Goal: Transaction & Acquisition: Subscribe to service/newsletter

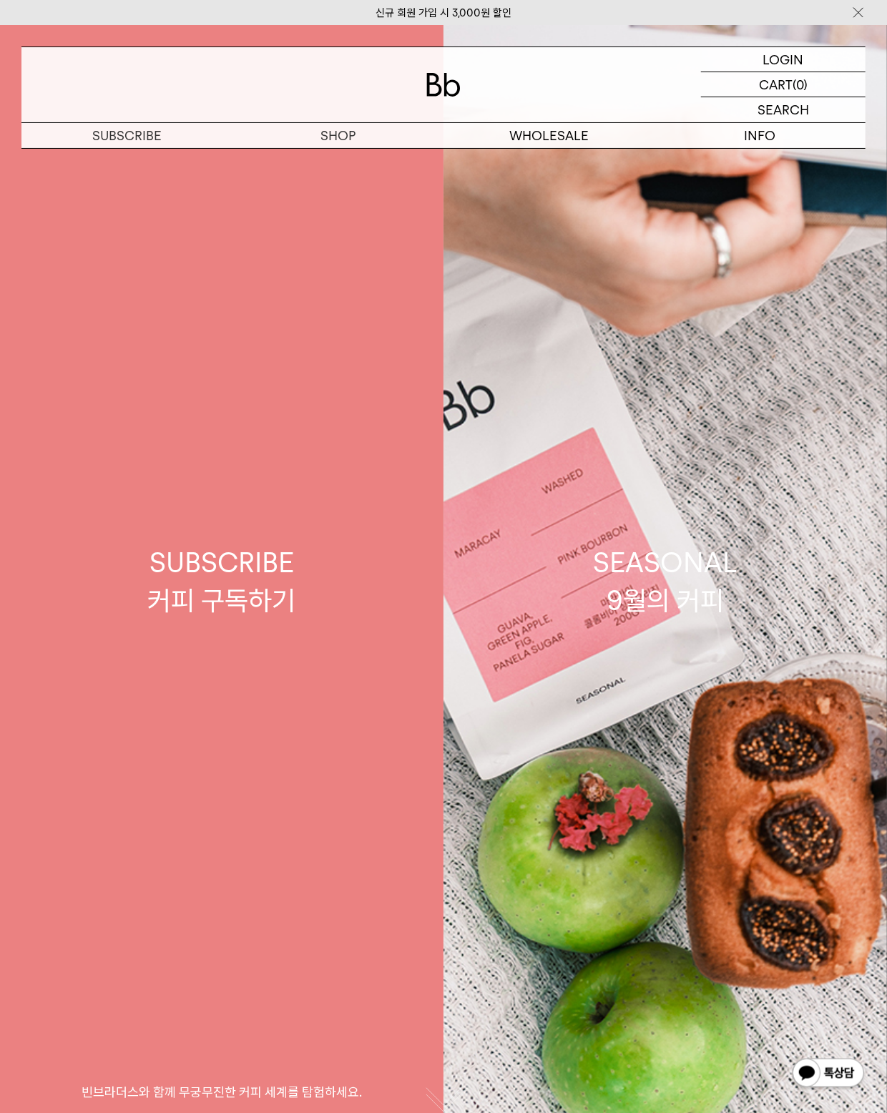
click at [292, 584] on div "SUBSCRIBE 커피 구독하기" at bounding box center [222, 582] width 148 height 76
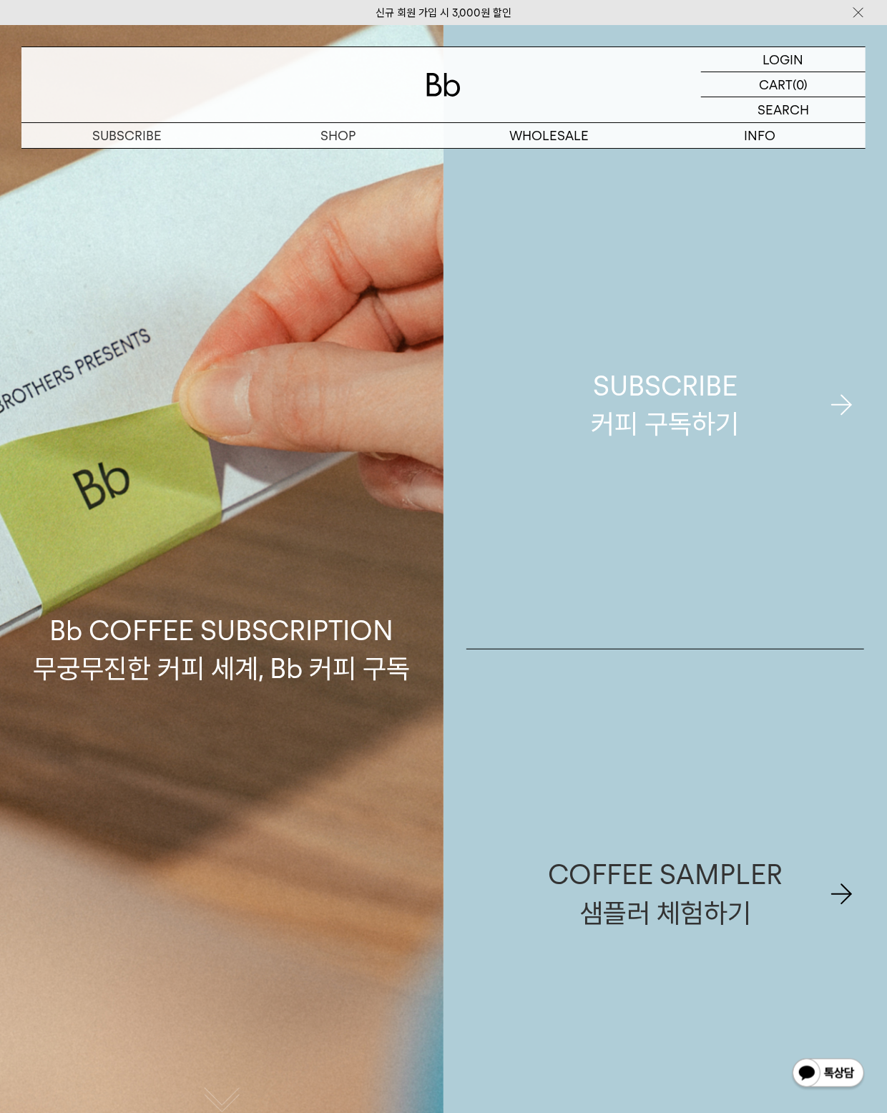
click at [707, 439] on div "SUBSCRIBE 커피 구독하기" at bounding box center [666, 405] width 148 height 76
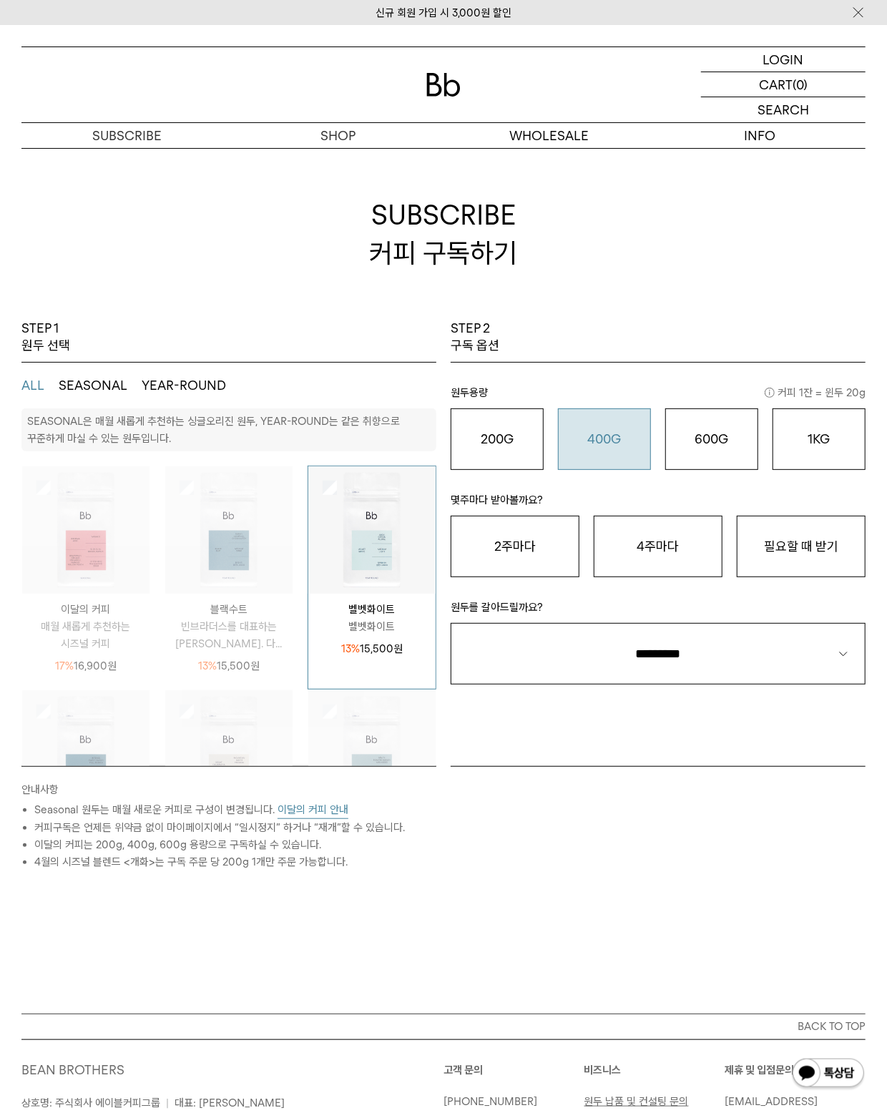
click at [605, 435] on o "400G" at bounding box center [605, 438] width 34 height 15
click at [710, 444] on o "600G" at bounding box center [712, 438] width 34 height 15
click at [606, 442] on o "400G" at bounding box center [605, 438] width 34 height 15
click at [691, 451] on button "600G 43,000 원" at bounding box center [711, 440] width 93 height 62
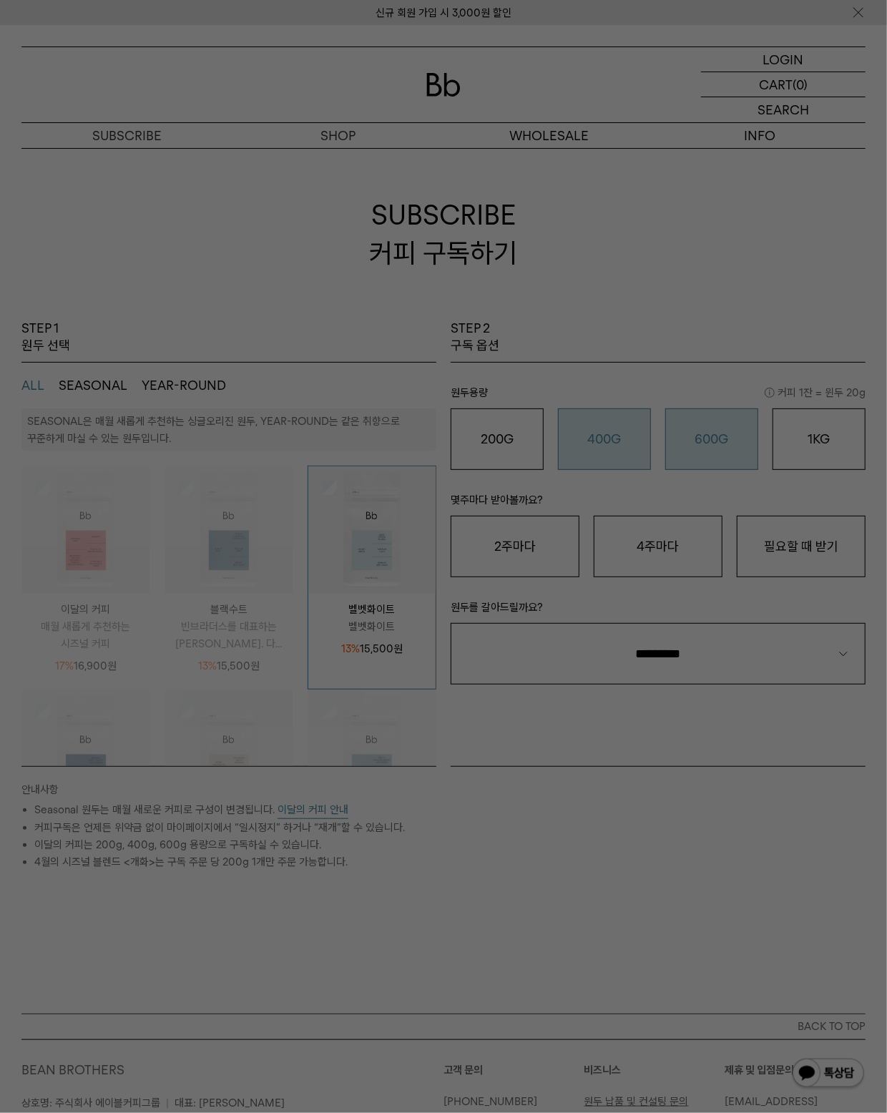
click at [640, 439] on div at bounding box center [443, 556] width 887 height 1113
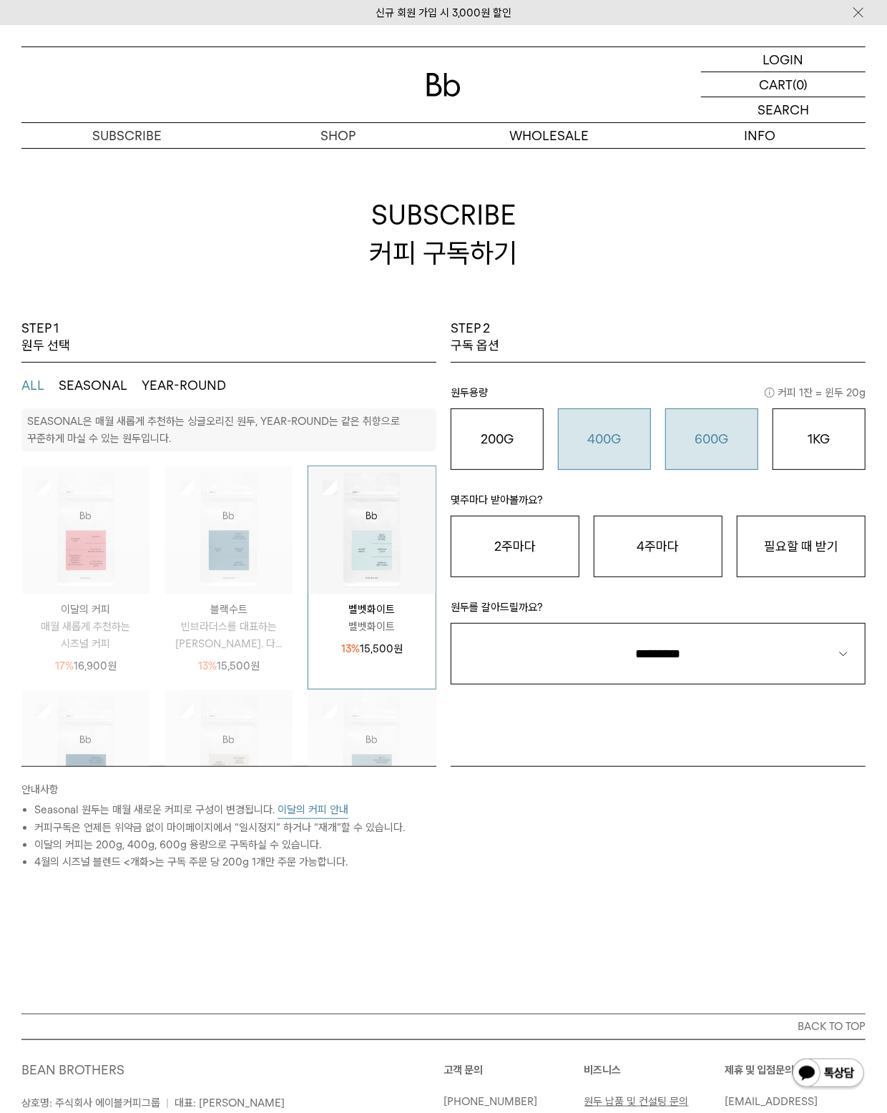
click at [615, 445] on o "400G" at bounding box center [605, 438] width 34 height 15
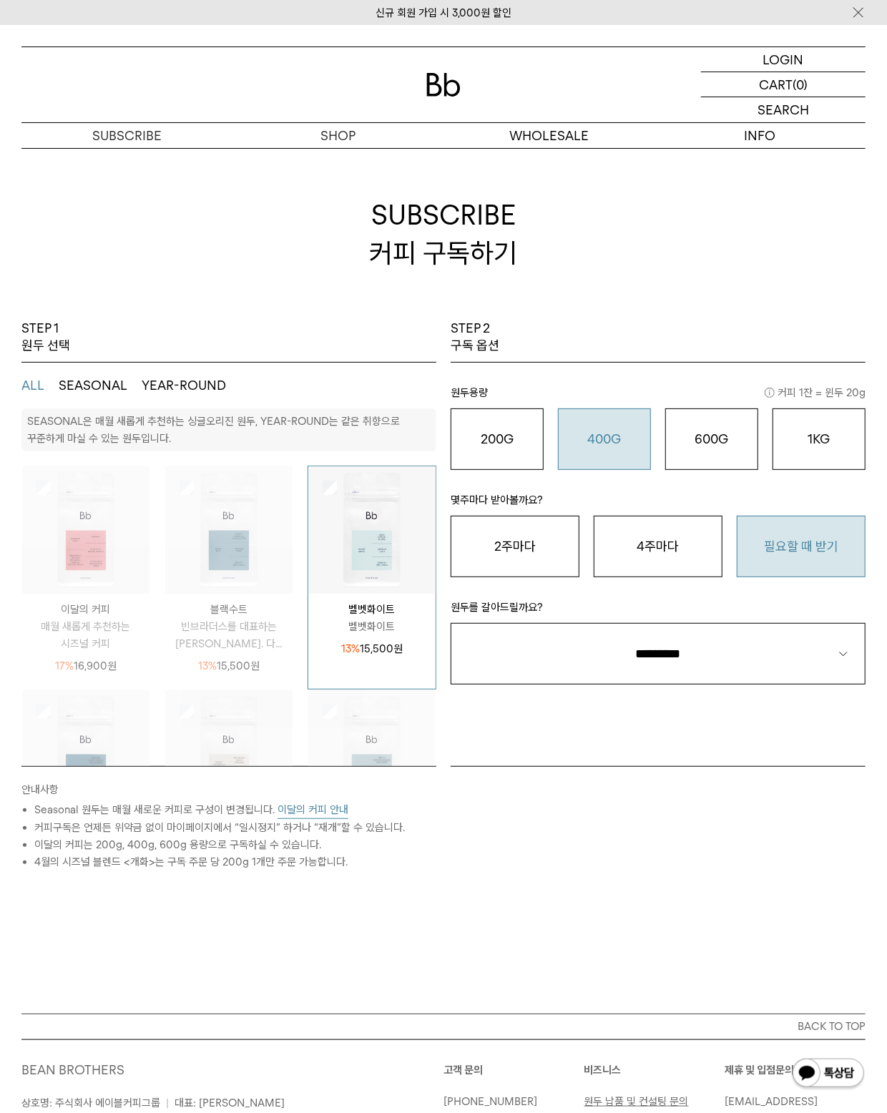
click at [767, 550] on button "필요할 때 받기" at bounding box center [801, 547] width 129 height 62
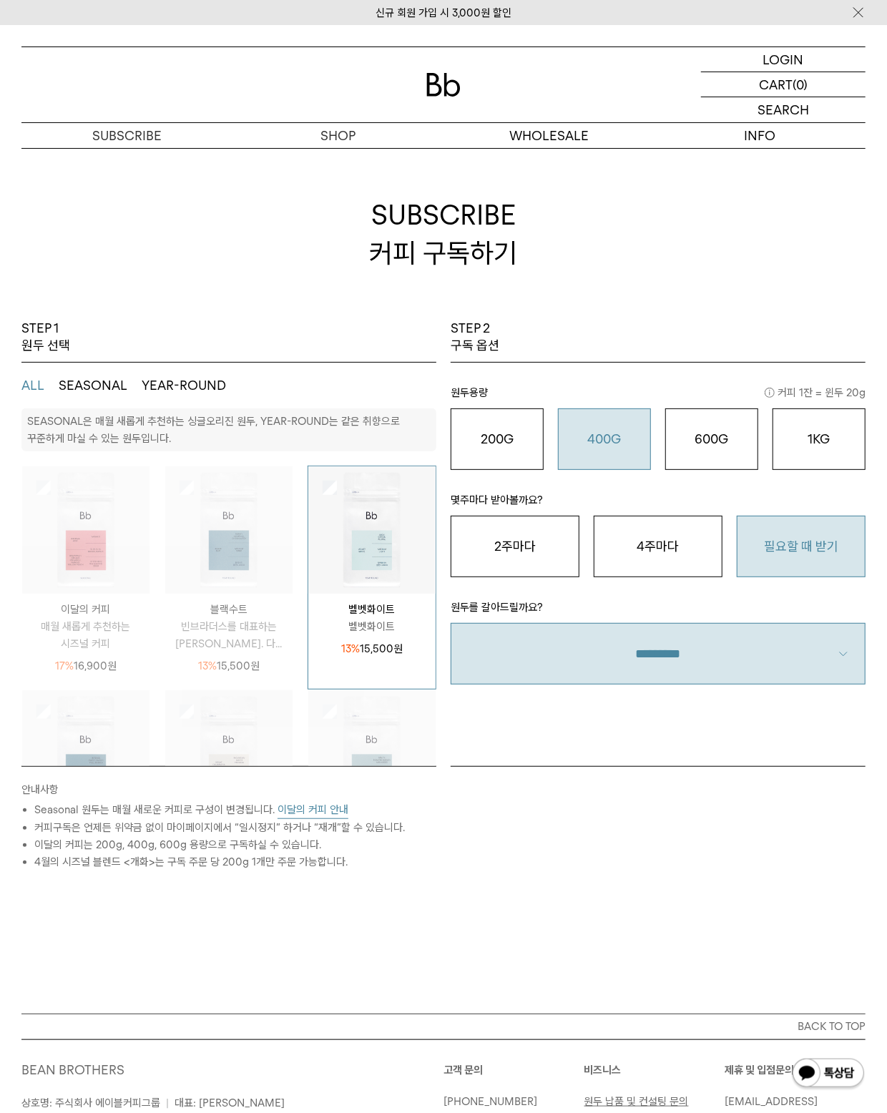
click at [737, 648] on select "**********" at bounding box center [658, 654] width 415 height 62
select select "**"
click at [451, 623] on select "**********" at bounding box center [658, 654] width 415 height 62
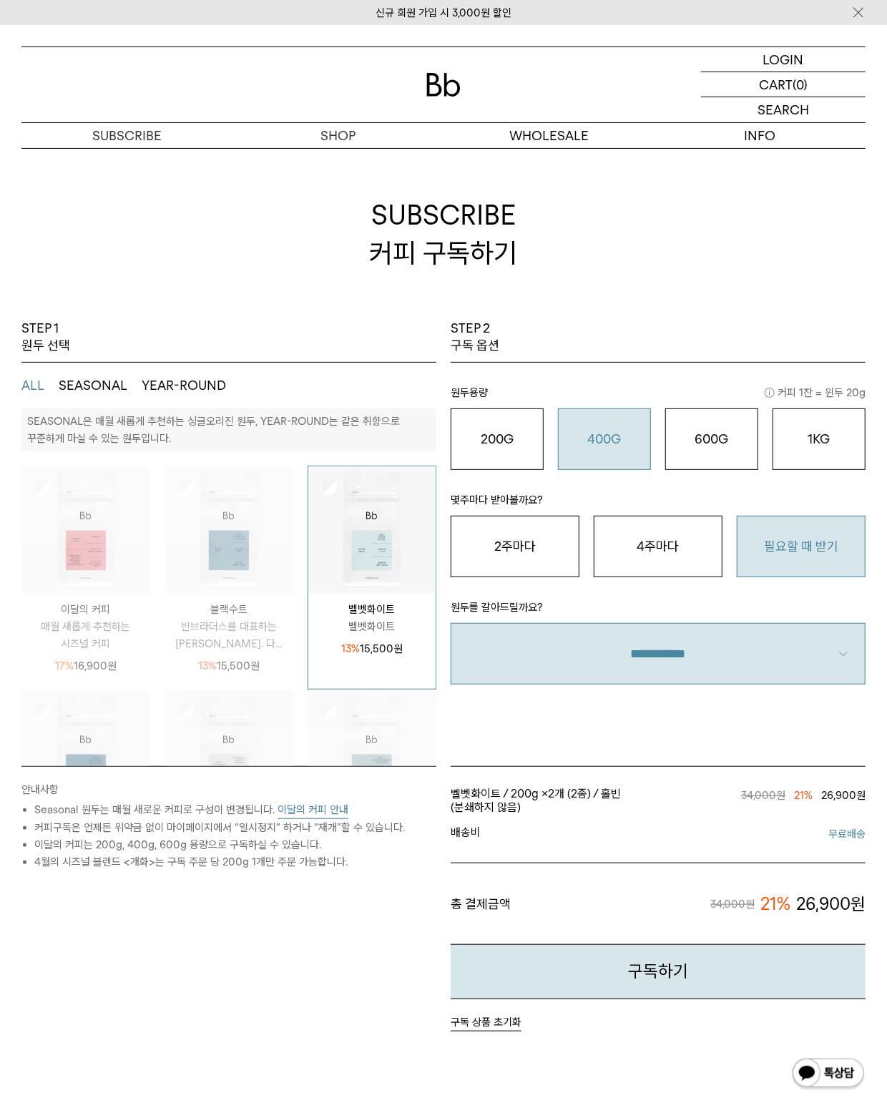
drag, startPoint x: 715, startPoint y: 725, endPoint x: 715, endPoint y: 717, distance: 7.9
click at [715, 724] on div "STEP 2 구독 옵션 원두용량 커피 1잔 = 윈두 20g 200G 16,900 원 400G 31,000 원 600G 43,000 원 1KG …" at bounding box center [658, 543] width 429 height 446
click at [700, 431] on o "600G" at bounding box center [712, 438] width 34 height 15
click at [578, 420] on button "400G 31,000 원" at bounding box center [604, 440] width 93 height 62
click at [702, 426] on button "600G 43,000 원" at bounding box center [711, 440] width 93 height 62
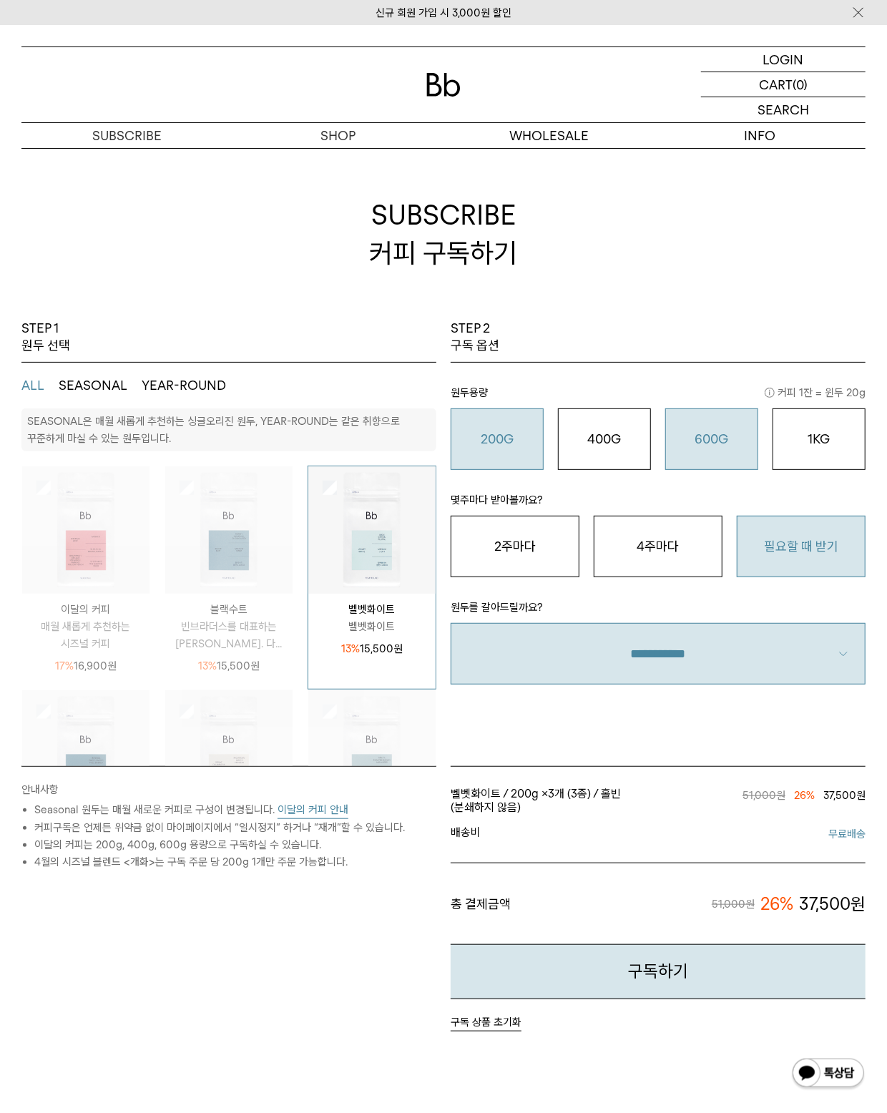
click at [511, 439] on o "200G" at bounding box center [497, 438] width 33 height 15
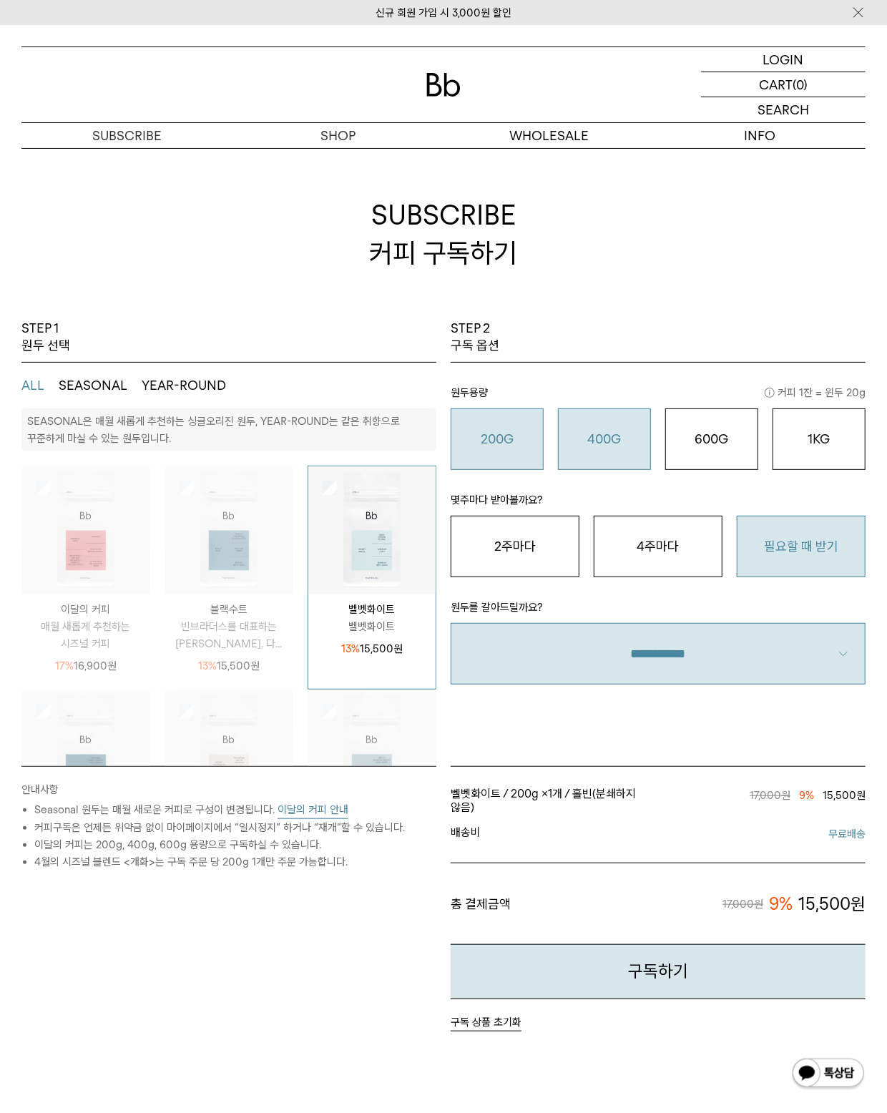
click at [618, 439] on o "400G" at bounding box center [605, 438] width 34 height 15
click at [110, 542] on img at bounding box center [85, 529] width 127 height 127
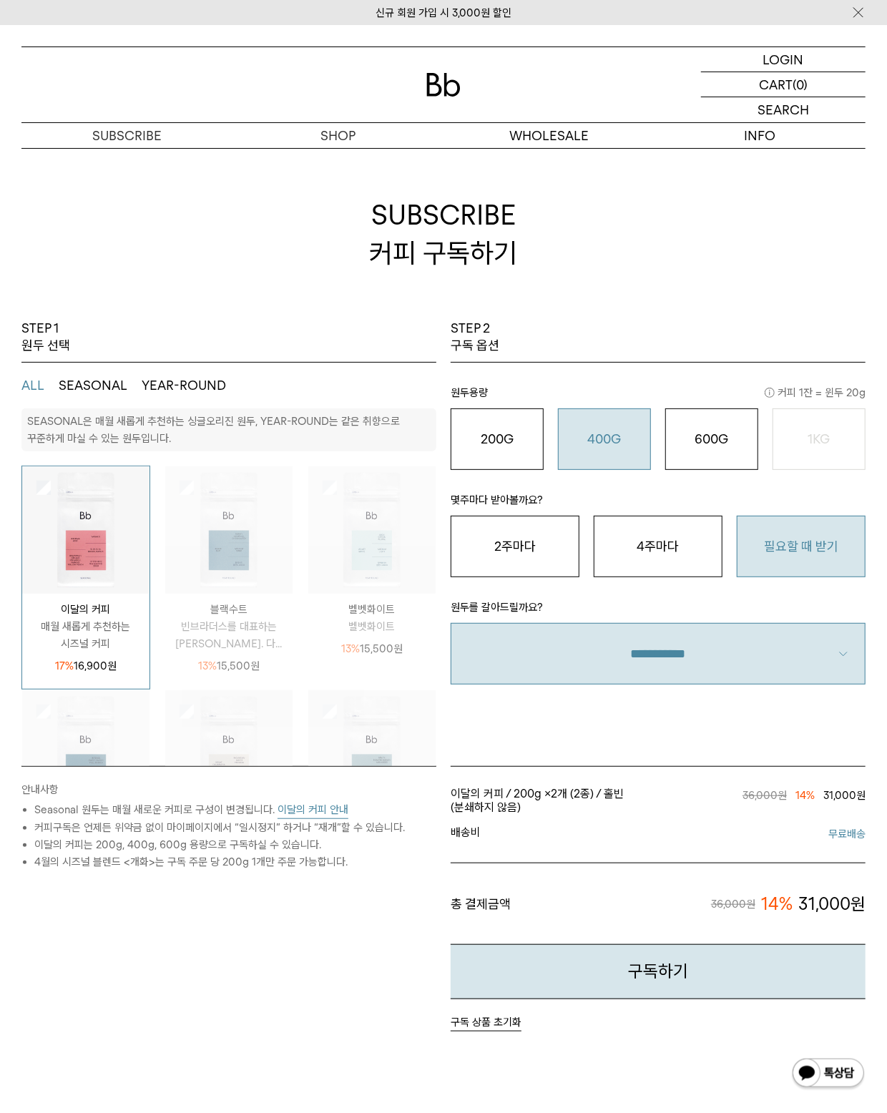
click at [326, 547] on img at bounding box center [371, 529] width 127 height 127
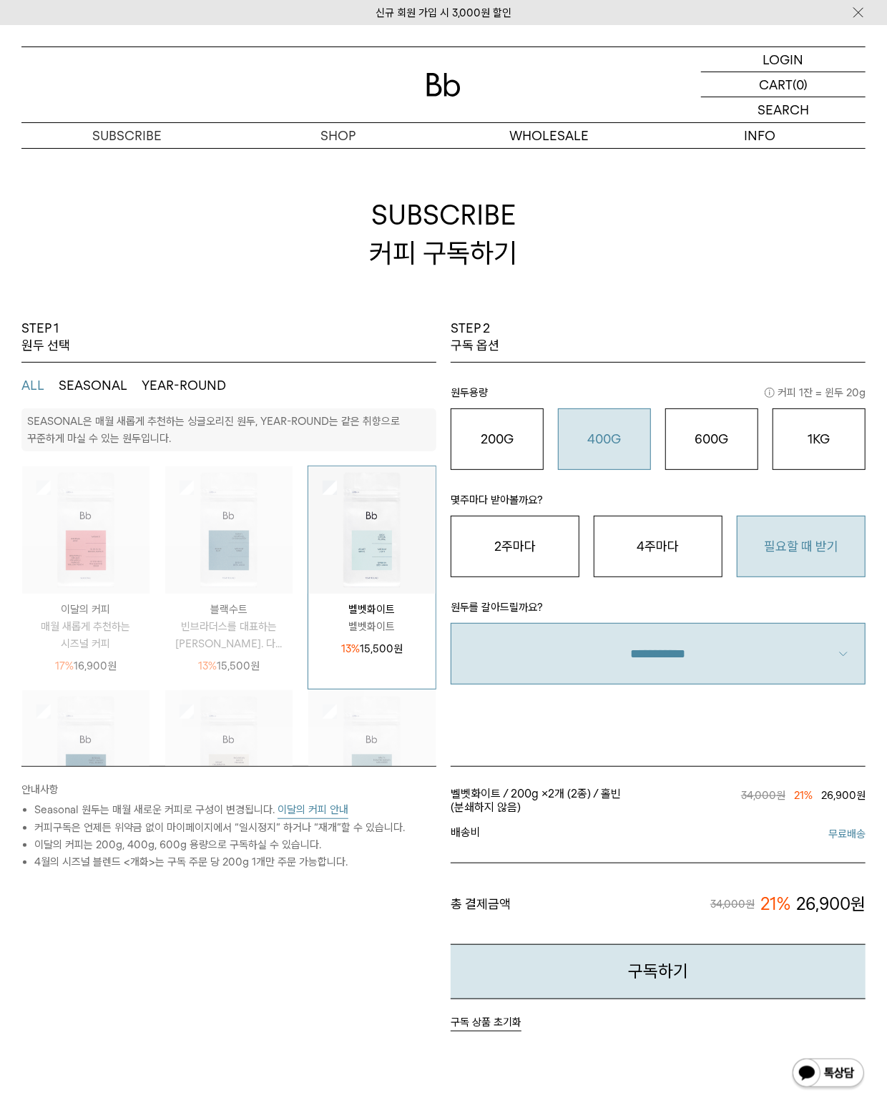
click at [73, 546] on img at bounding box center [85, 529] width 127 height 127
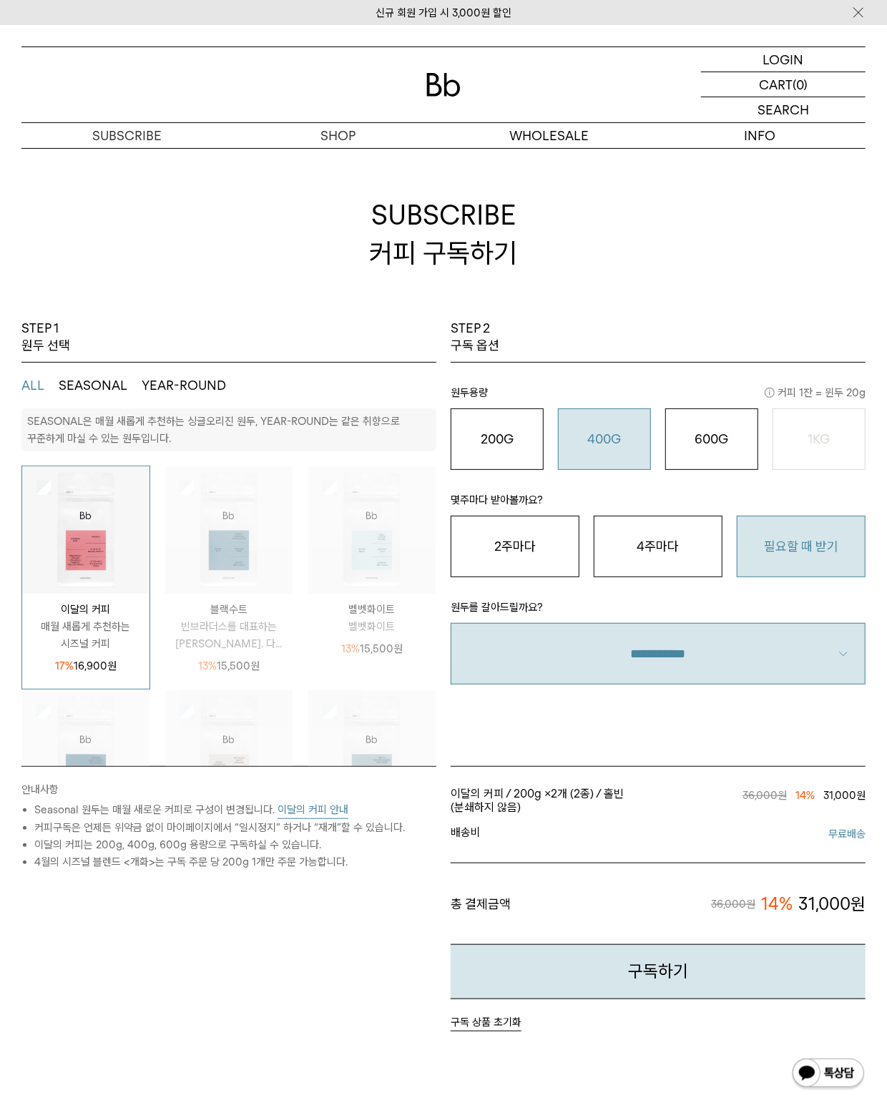
click at [345, 555] on img at bounding box center [371, 529] width 127 height 127
